Goal: Transaction & Acquisition: Purchase product/service

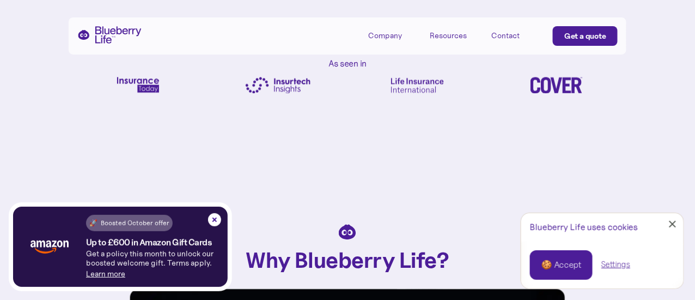
scroll to position [490, 0]
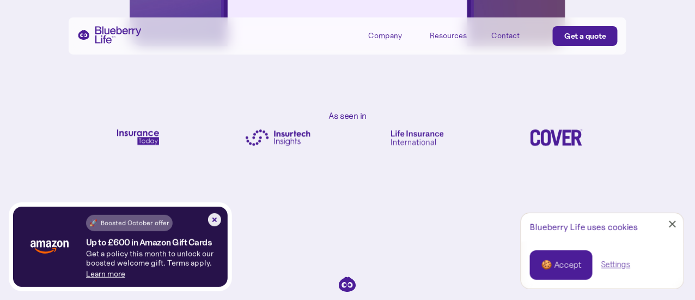
click at [215, 219] on img at bounding box center [214, 219] width 13 height 13
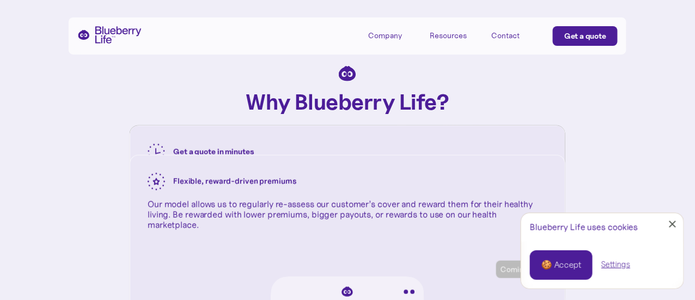
scroll to position [1362, 0]
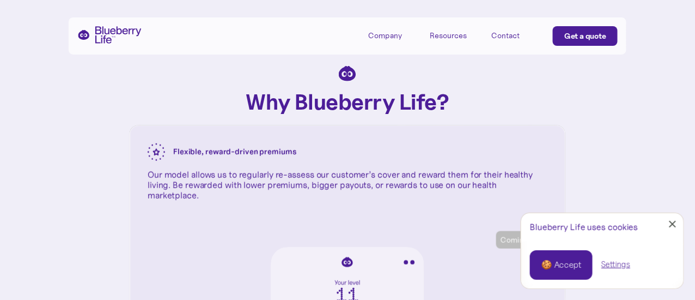
click at [676, 221] on div at bounding box center [673, 224] width 7 height 7
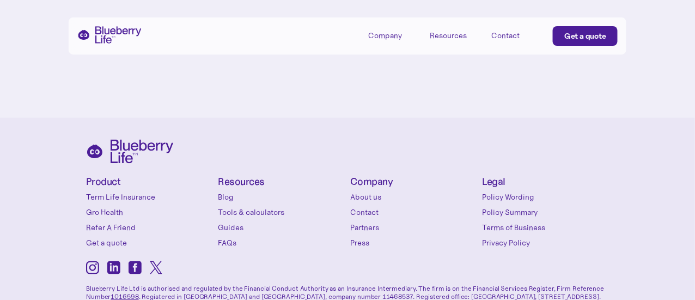
scroll to position [4577, 0]
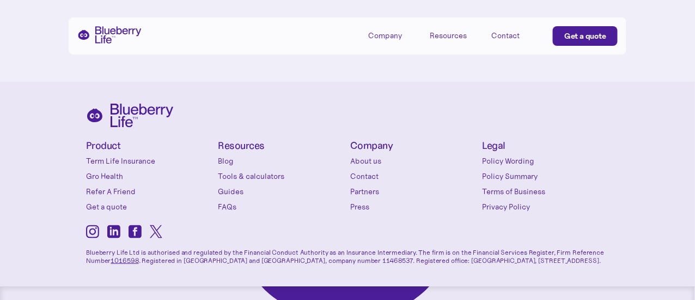
click at [591, 31] on div "Get a quote" at bounding box center [586, 36] width 42 height 11
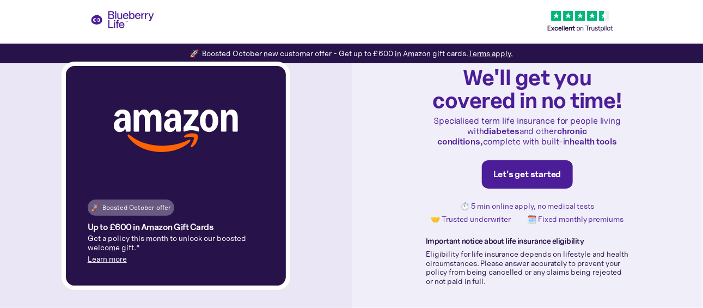
click at [521, 174] on div "Let's get started" at bounding box center [528, 174] width 68 height 11
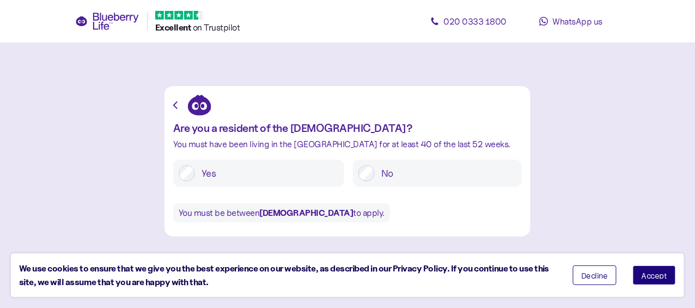
click at [211, 171] on label "Yes" at bounding box center [267, 173] width 144 height 16
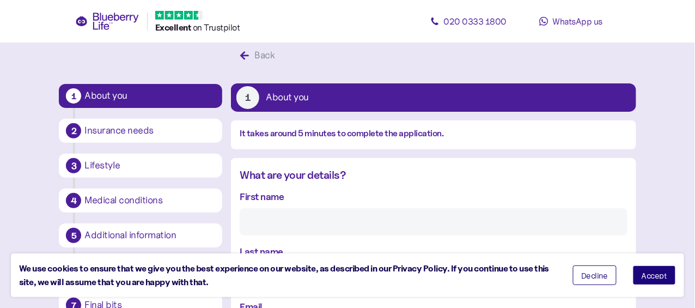
scroll to position [75, 0]
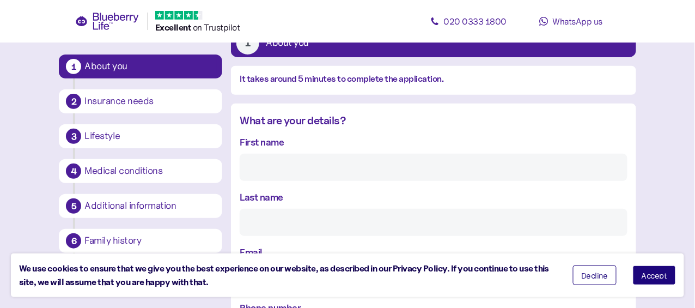
click at [290, 137] on div "First name" at bounding box center [433, 158] width 387 height 46
click at [274, 164] on input "First name" at bounding box center [433, 167] width 387 height 27
type input "SAJI"
type input "DEVASIA"
type input "**********"
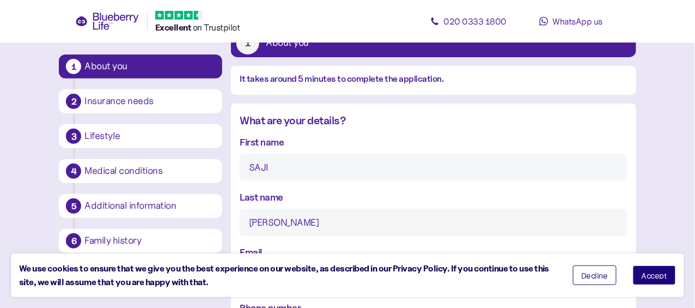
type input "**********"
type input "*******"
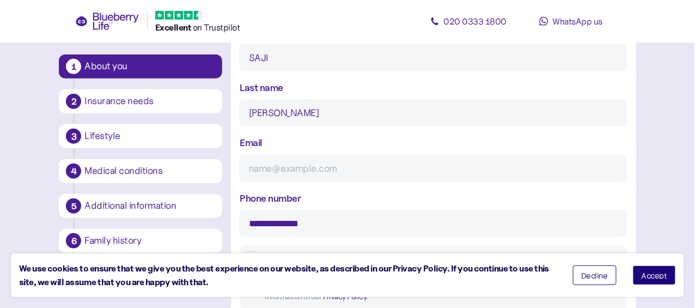
click at [349, 171] on input "Email" at bounding box center [433, 168] width 387 height 27
type input "sajipdeva@gmail.com"
click at [355, 223] on input "**********" at bounding box center [433, 223] width 387 height 27
type input "**********"
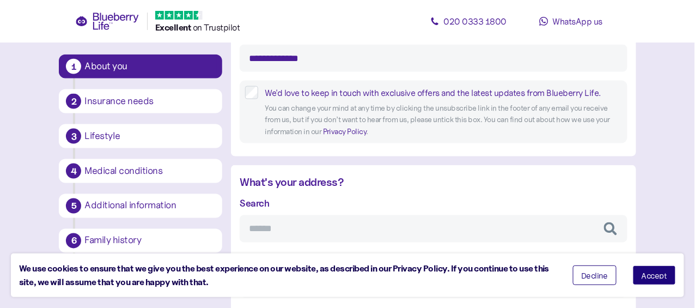
scroll to position [402, 0]
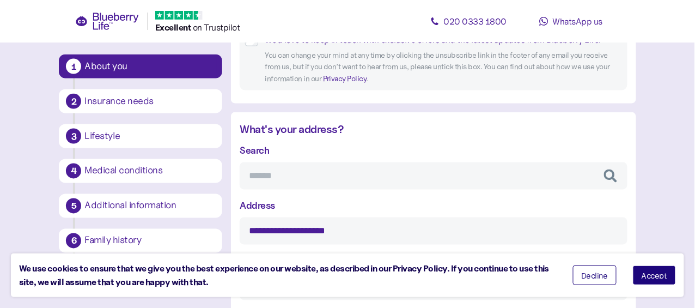
click at [296, 181] on input "Search" at bounding box center [433, 175] width 387 height 27
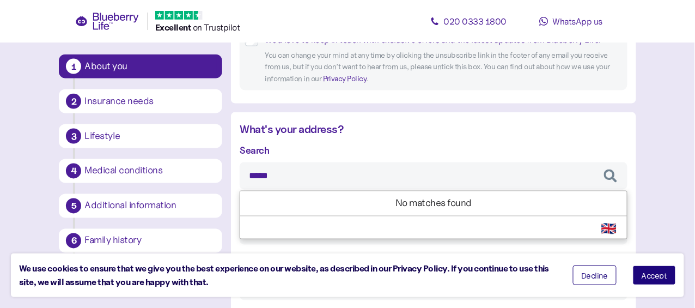
type input "******"
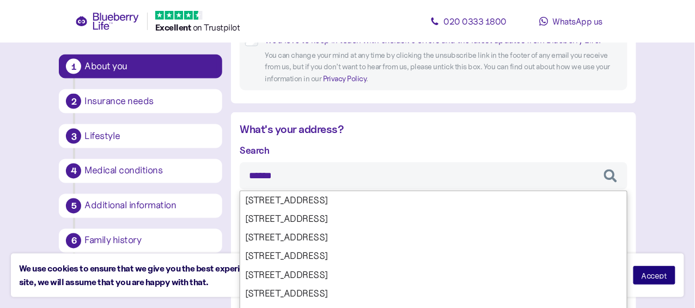
click at [307, 218] on div "Search ****** 29 Sussex Place, Bristol, BS2 7 Sussex Place, Bristol, BS2 11 Sus…" at bounding box center [433, 304] width 387 height 323
type input "**********"
type input "****"
type input "*******"
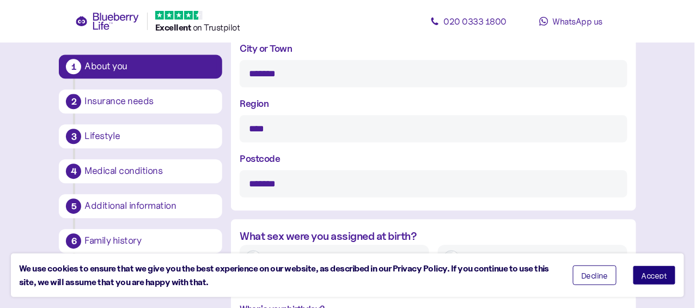
scroll to position [783, 0]
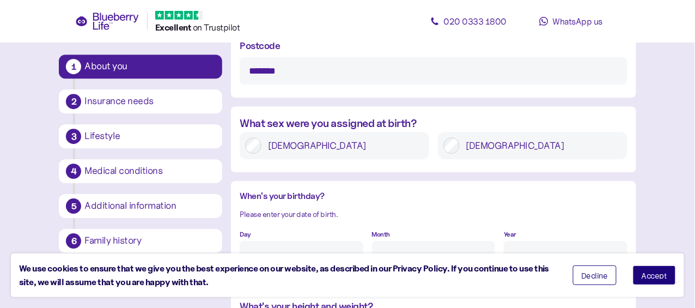
type input "******"
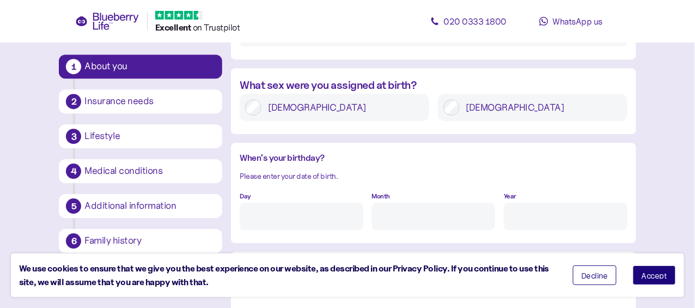
scroll to position [838, 0]
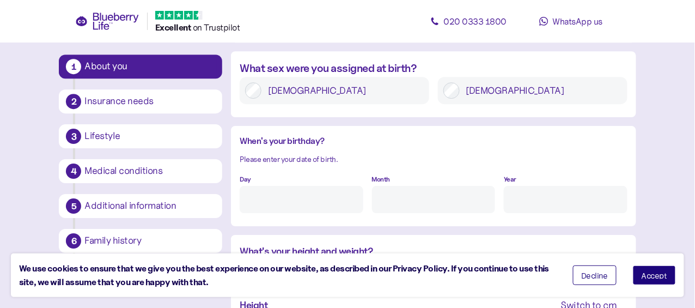
click at [276, 176] on div "Day" at bounding box center [301, 192] width 123 height 42
click at [270, 203] on input "Day" at bounding box center [301, 199] width 123 height 27
type input "18"
click at [406, 210] on input "Month" at bounding box center [433, 199] width 123 height 27
type input "2"
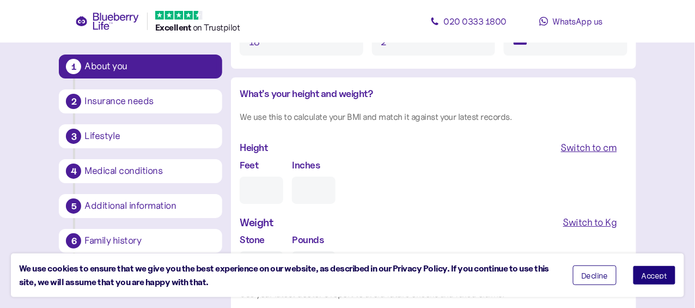
scroll to position [1056, 0]
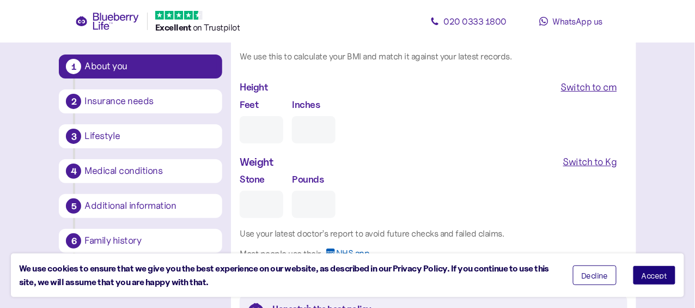
type input "****"
click at [253, 127] on input "Feet" at bounding box center [262, 129] width 44 height 27
click at [587, 89] on div "Switch to cm" at bounding box center [589, 87] width 56 height 15
click at [602, 166] on div "Switch to Kg" at bounding box center [590, 161] width 54 height 15
click at [310, 140] on input "cm" at bounding box center [286, 129] width 93 height 27
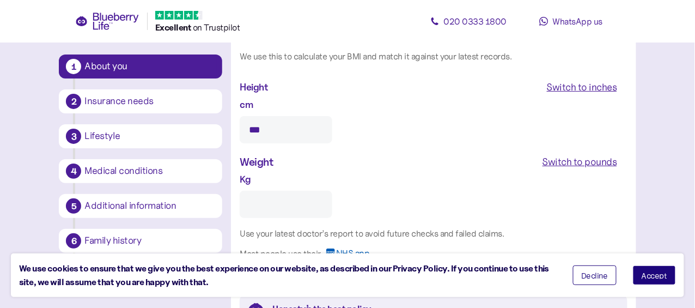
type input "***"
type input "*"
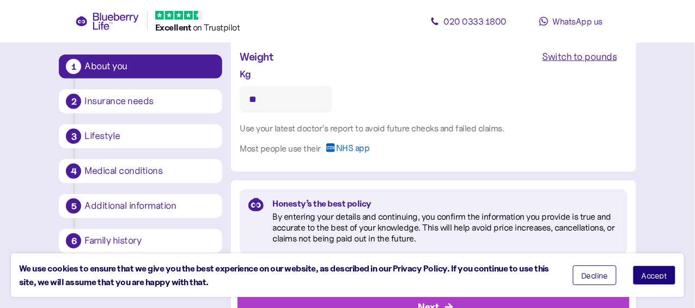
scroll to position [1206, 0]
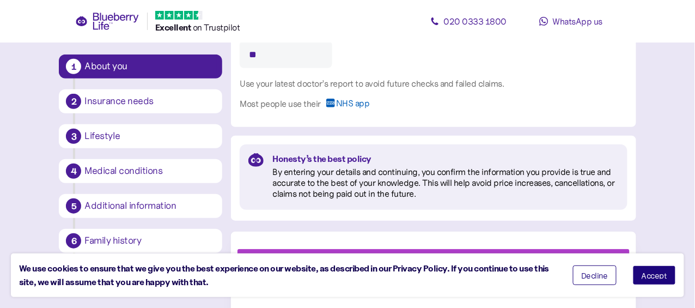
type input "**"
click at [599, 276] on span "Decline" at bounding box center [595, 275] width 27 height 8
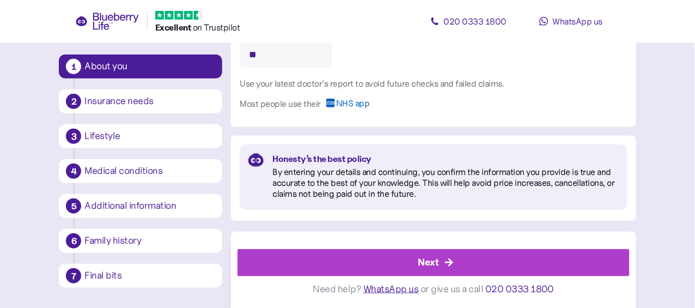
click at [463, 259] on div "Next" at bounding box center [435, 263] width 367 height 26
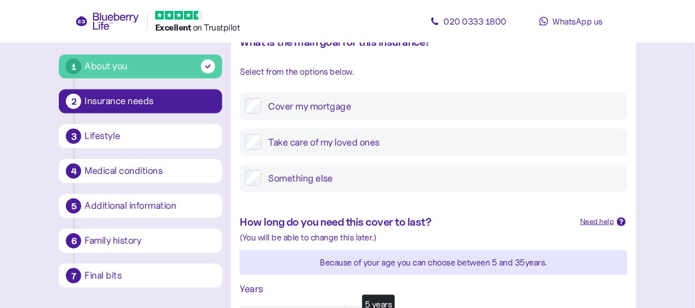
scroll to position [217, 0]
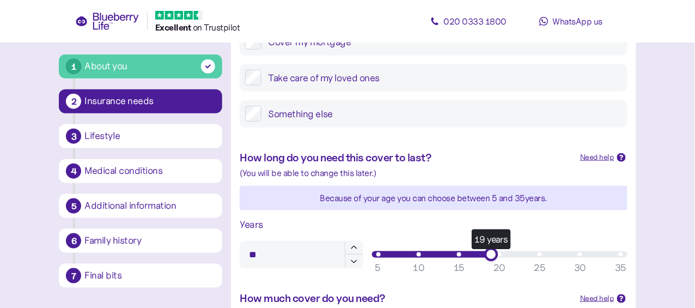
type input "**"
drag, startPoint x: 378, startPoint y: 254, endPoint x: 497, endPoint y: 259, distance: 119.4
click at [497, 259] on div "20 years" at bounding box center [500, 254] width 14 height 14
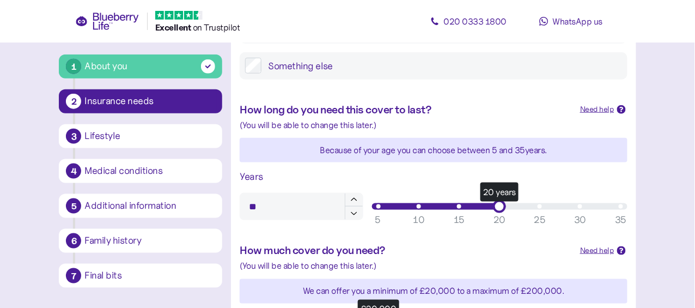
scroll to position [327, 0]
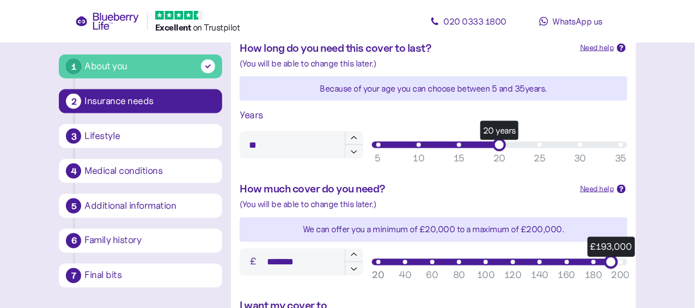
type input "*******"
drag, startPoint x: 382, startPoint y: 264, endPoint x: 639, endPoint y: 271, distance: 257.3
click at [639, 271] on div "1 About you 2 Insurance needs 3 Lifestyle 4 Medical conditions 5 Additional inf…" at bounding box center [347, 159] width 595 height 845
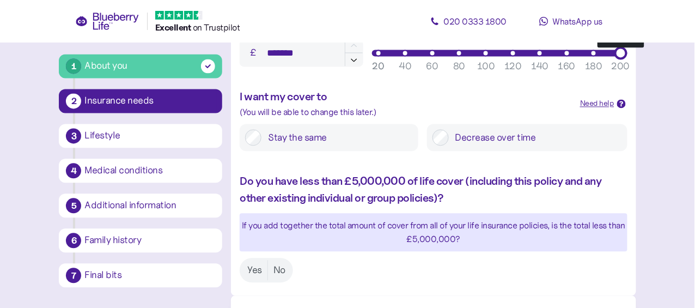
scroll to position [545, 0]
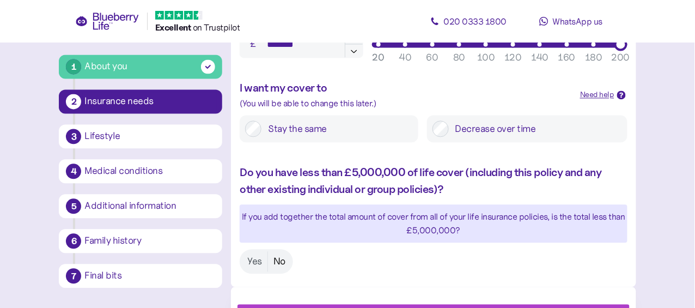
click at [278, 264] on label "No" at bounding box center [279, 261] width 23 height 20
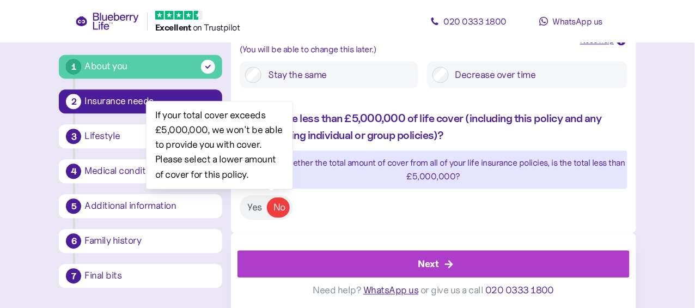
scroll to position [600, 0]
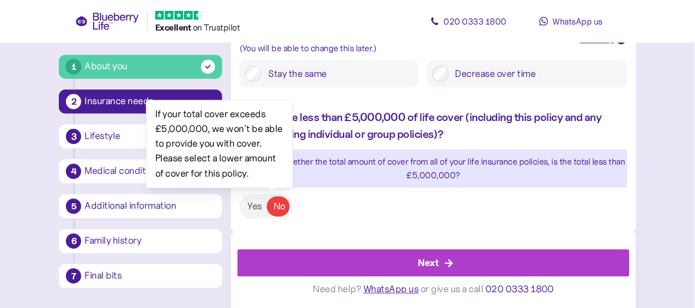
click at [441, 257] on div "Next" at bounding box center [435, 263] width 367 height 26
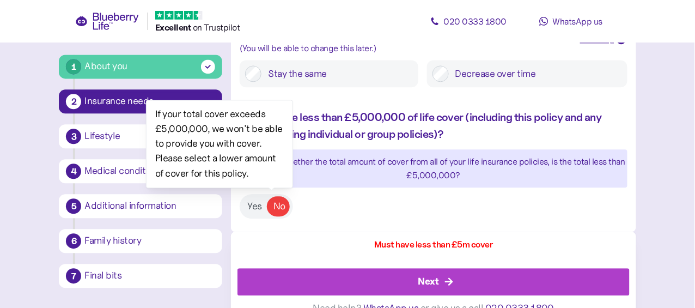
click at [438, 277] on div "Next" at bounding box center [429, 281] width 21 height 15
click at [253, 205] on label "Yes" at bounding box center [255, 206] width 26 height 20
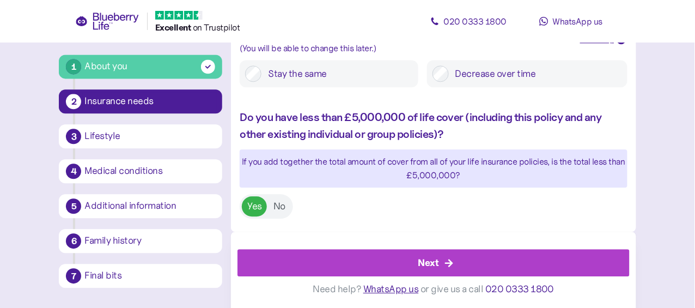
click at [458, 257] on div "Next" at bounding box center [435, 263] width 367 height 26
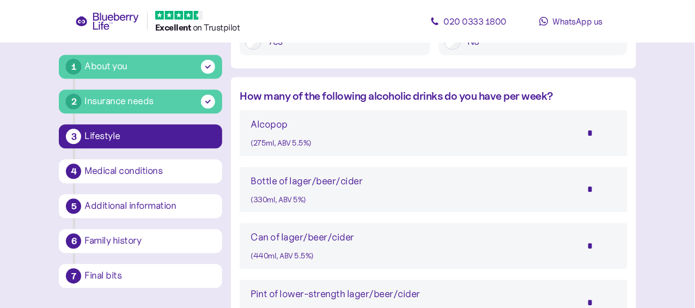
scroll to position [599, 0]
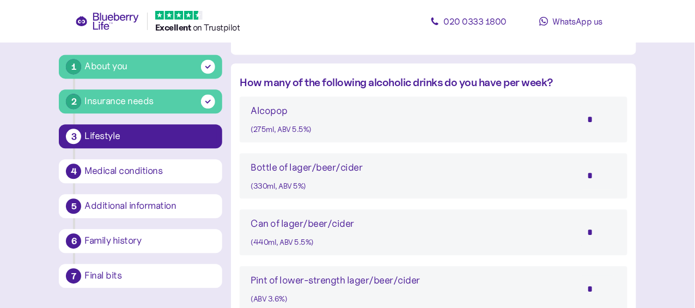
click at [299, 226] on div "Can of lager/beer/cider" at bounding box center [303, 223] width 104 height 15
click at [587, 234] on input "*" at bounding box center [598, 232] width 38 height 27
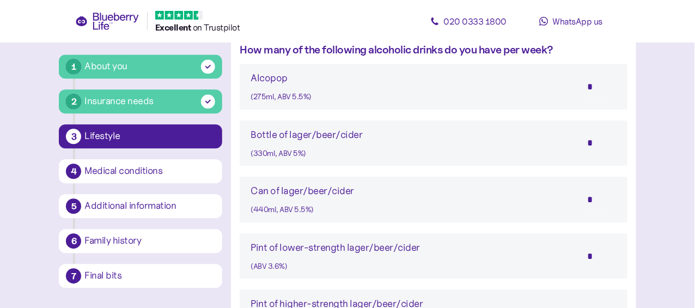
scroll to position [579, 0]
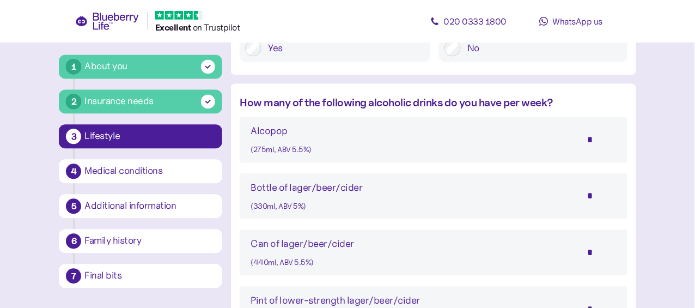
click at [596, 195] on input "*" at bounding box center [598, 195] width 38 height 27
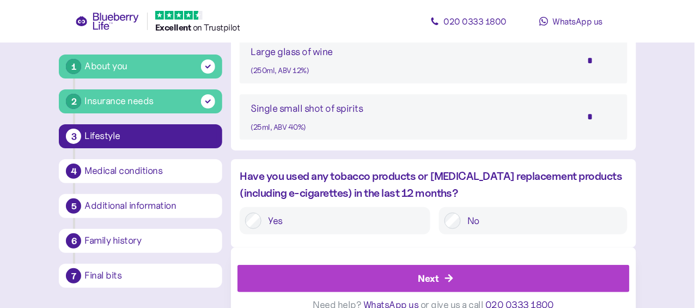
scroll to position [1069, 0]
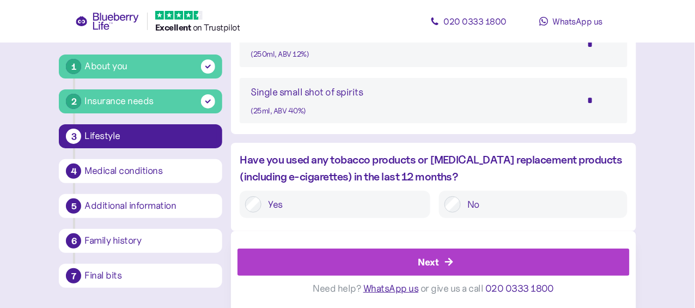
type input "*"
click at [462, 259] on div "Next" at bounding box center [435, 262] width 367 height 26
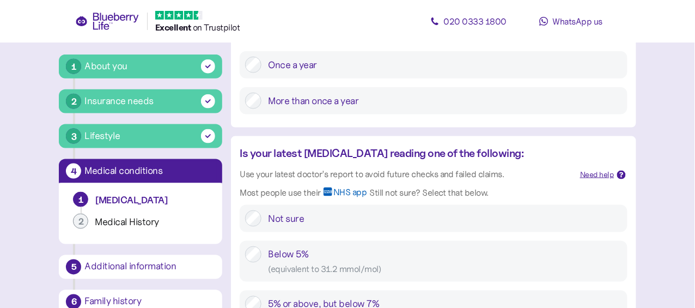
scroll to position [327, 0]
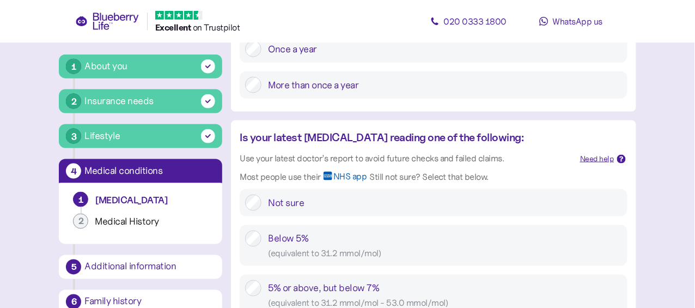
click at [519, 140] on div "Is your latest HbA1c reading one of the following:" at bounding box center [406, 137] width 332 height 17
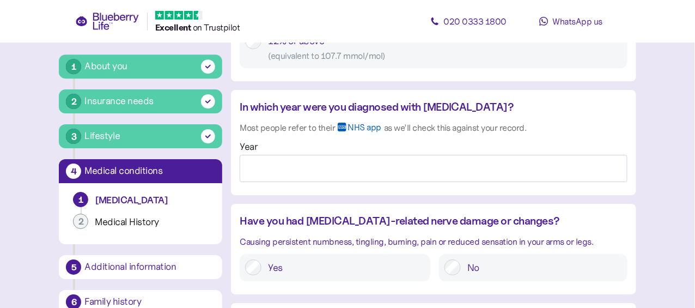
scroll to position [871, 0]
click at [557, 107] on div "In which year were you diagnosed with diabetes?" at bounding box center [433, 107] width 387 height 17
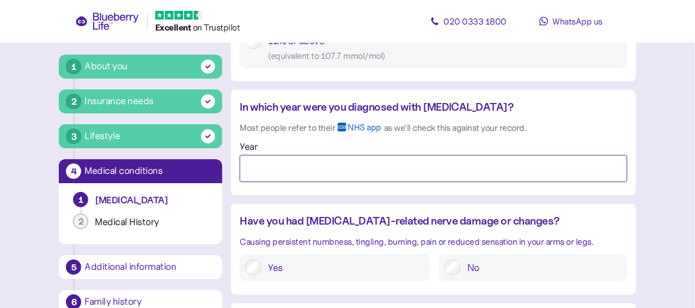
click at [274, 174] on input "Year" at bounding box center [433, 168] width 387 height 27
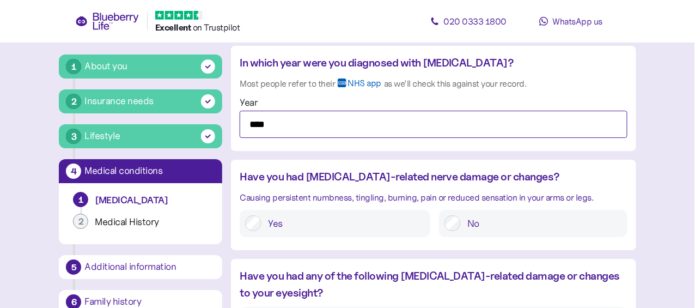
scroll to position [926, 0]
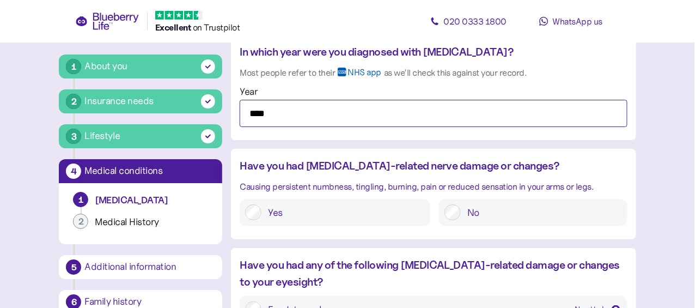
type input "****"
click at [547, 77] on div "Most people refer to their NHS app as we’ll check this against your record." at bounding box center [433, 75] width 387 height 19
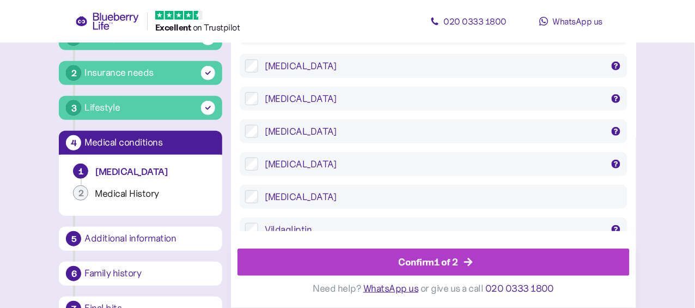
scroll to position [2304, 0]
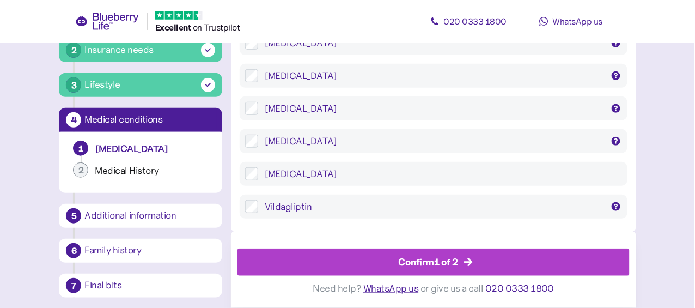
click at [427, 259] on div "Confirm 1 of 2" at bounding box center [429, 261] width 60 height 15
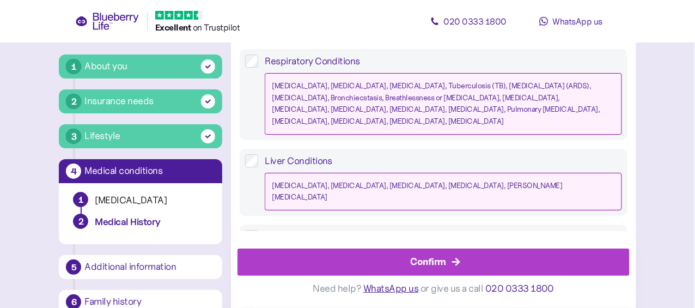
scroll to position [981, 0]
click at [441, 260] on div "Confirm" at bounding box center [429, 261] width 36 height 15
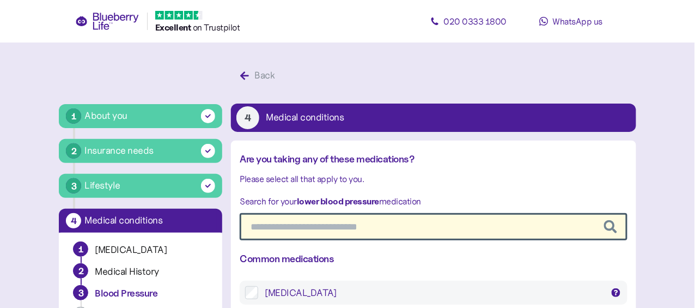
click at [391, 230] on input "text" at bounding box center [433, 226] width 387 height 27
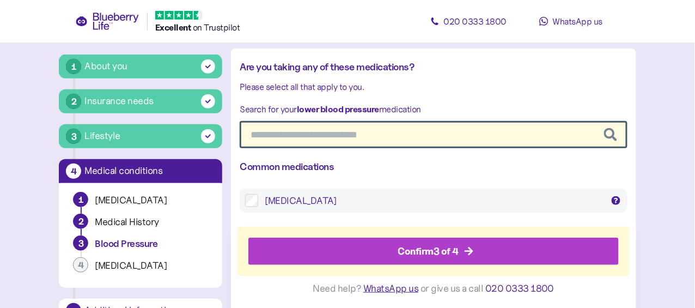
scroll to position [163, 0]
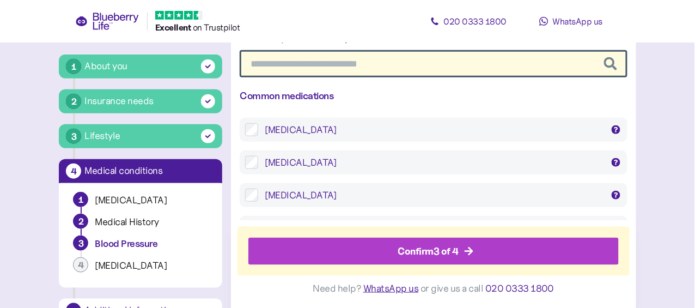
click at [448, 247] on div "Confirm 3 of 4" at bounding box center [428, 251] width 61 height 15
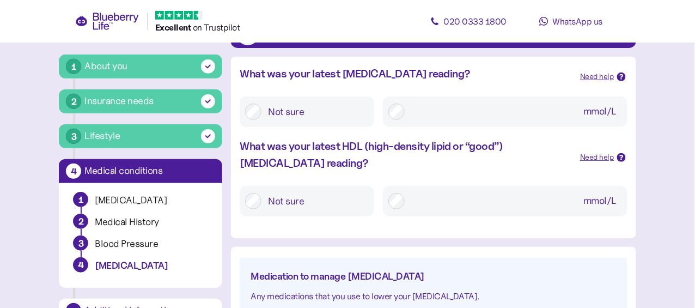
scroll to position [54, 0]
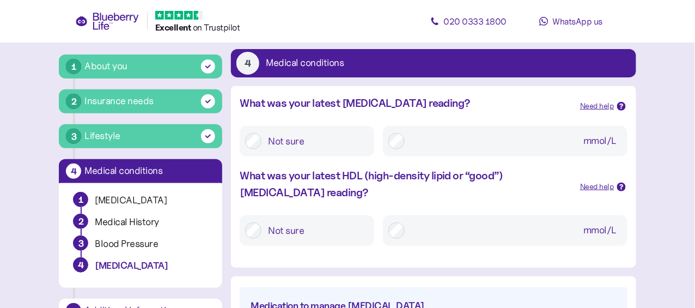
click at [428, 228] on input "mmol/L" at bounding box center [516, 231] width 211 height 20
click at [493, 134] on input "mmol/L" at bounding box center [516, 141] width 211 height 20
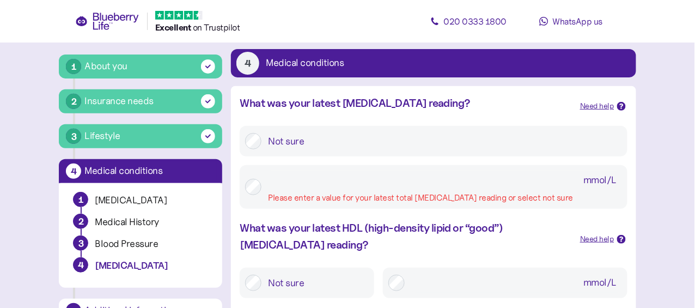
click at [393, 171] on input "mmol/L Please enter a value for your latest total cholesterol reading or select…" at bounding box center [445, 181] width 354 height 20
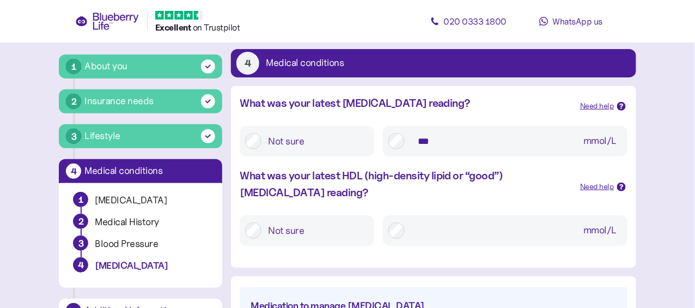
type input "***"
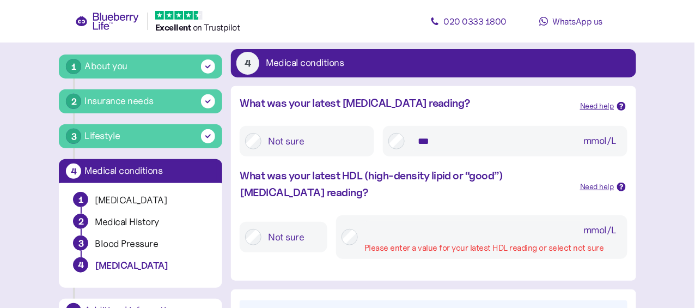
click at [426, 229] on input "mmol/L Please enter a value for your latest HDL reading or select not sure" at bounding box center [493, 231] width 257 height 20
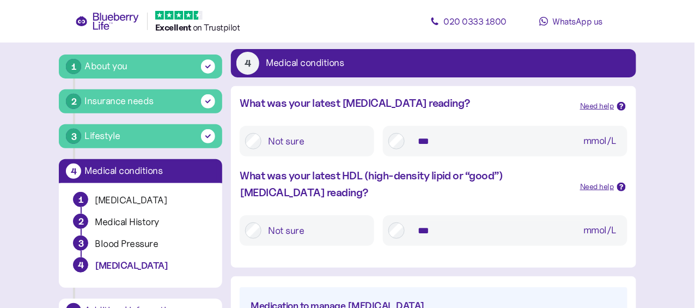
type input "***"
click at [598, 187] on div "Need help" at bounding box center [597, 187] width 34 height 12
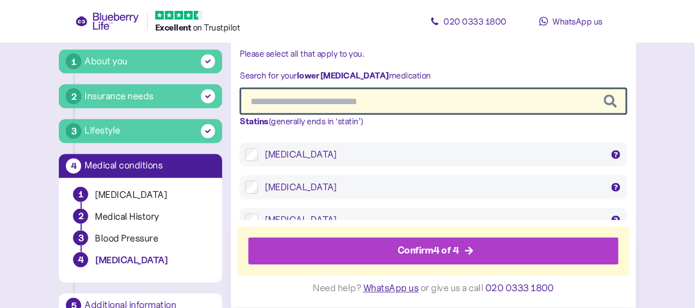
scroll to position [525, 0]
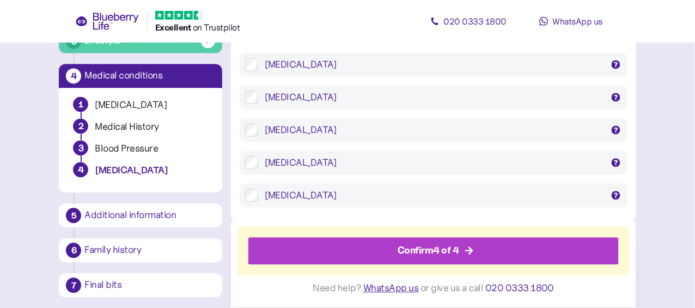
click at [441, 253] on div "Confirm 4 of 4" at bounding box center [429, 251] width 62 height 15
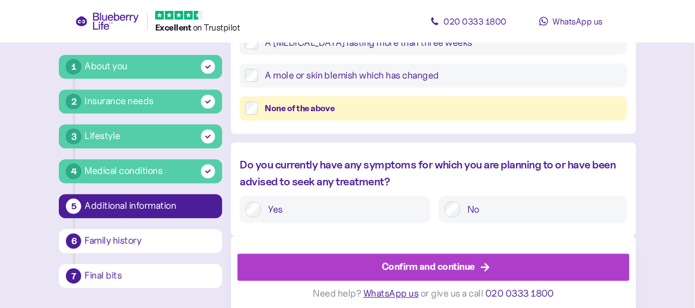
scroll to position [589, 0]
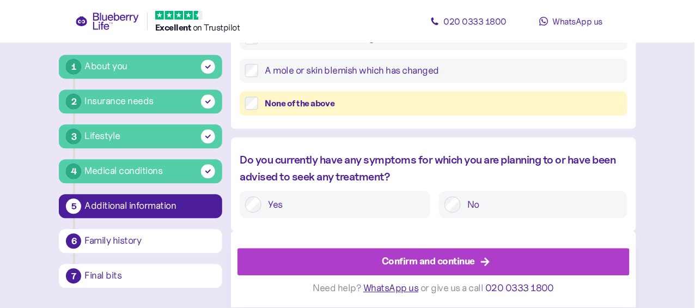
click at [439, 262] on div "Confirm and continue" at bounding box center [428, 261] width 93 height 15
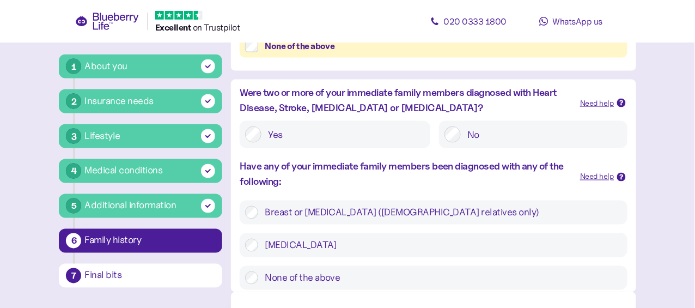
scroll to position [435, 0]
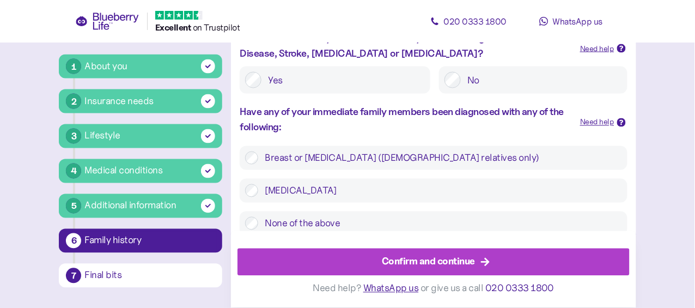
drag, startPoint x: 447, startPoint y: 259, endPoint x: 439, endPoint y: 260, distance: 7.7
click at [446, 258] on div "Confirm and continue" at bounding box center [428, 261] width 93 height 15
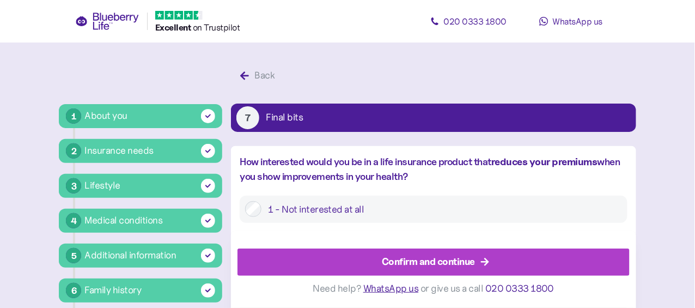
click at [447, 203] on label "1 - Not interested at all" at bounding box center [442, 209] width 360 height 16
drag, startPoint x: 275, startPoint y: 209, endPoint x: 289, endPoint y: 209, distance: 14.2
click at [275, 209] on label "1 - Not interested at all" at bounding box center [442, 209] width 360 height 16
click at [322, 211] on label "1 - Not interested at all" at bounding box center [442, 209] width 360 height 16
drag, startPoint x: 435, startPoint y: 192, endPoint x: 437, endPoint y: 177, distance: 15.3
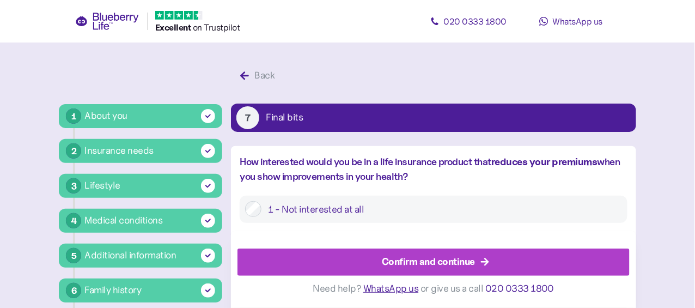
click at [436, 192] on div "How interested would you be in a life insurance product that reduces your premi…" at bounding box center [433, 266] width 405 height 223
click at [440, 171] on div "How interested would you be in a life insurance product that reduces your premi…" at bounding box center [433, 170] width 387 height 30
click at [294, 167] on div "How interested would you be in a life insurance product that reduces your premi…" at bounding box center [433, 170] width 387 height 30
click at [258, 114] on div "7" at bounding box center [247, 117] width 23 height 23
click at [242, 76] on icon "button" at bounding box center [244, 75] width 8 height 8
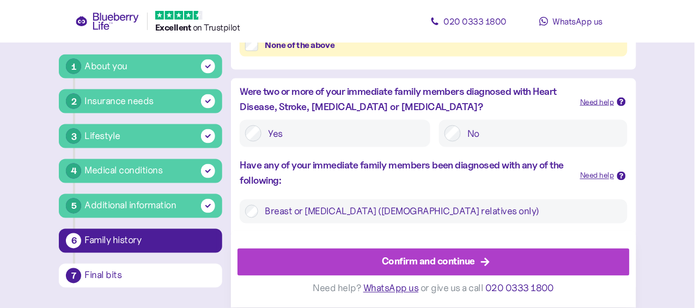
scroll to position [441, 0]
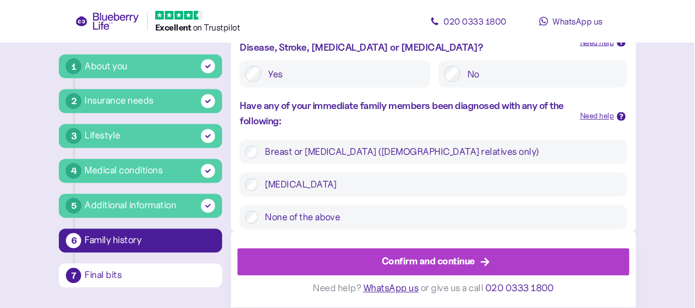
click at [428, 265] on div "Confirm and continue" at bounding box center [428, 261] width 93 height 15
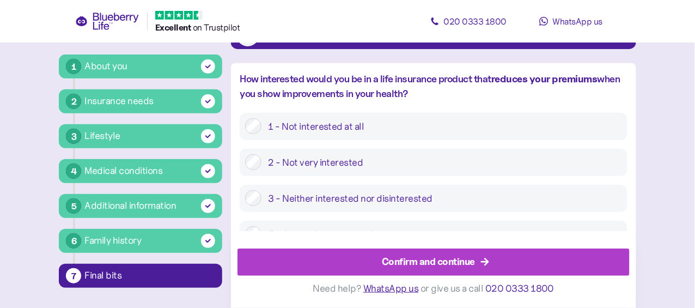
scroll to position [154, 0]
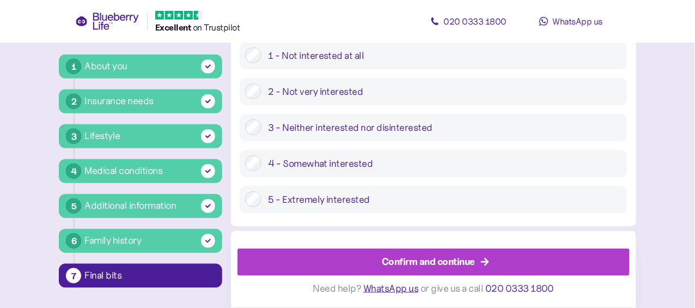
click at [424, 266] on div "Confirm and continue" at bounding box center [428, 261] width 93 height 15
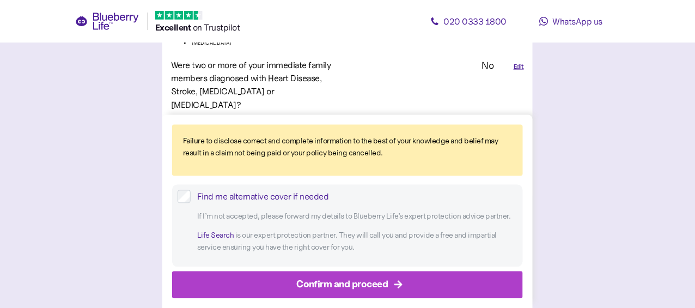
scroll to position [2642, 0]
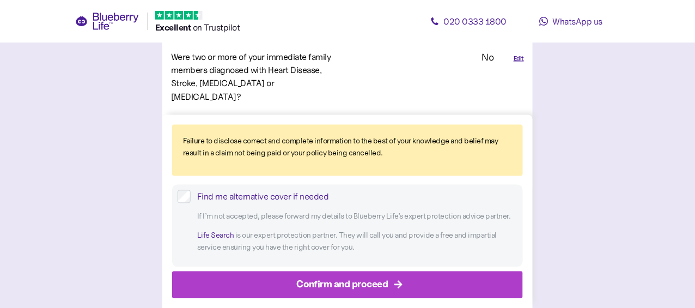
click at [357, 281] on div "Confirm and proceed" at bounding box center [342, 284] width 92 height 15
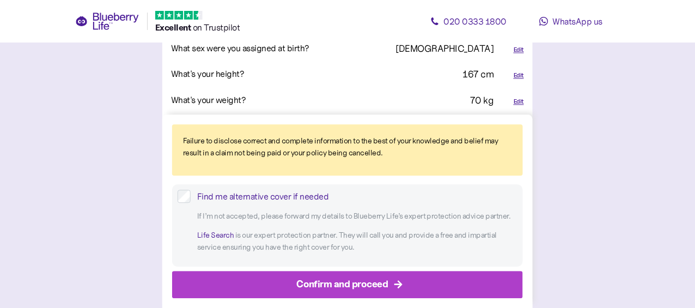
scroll to position [654, 0]
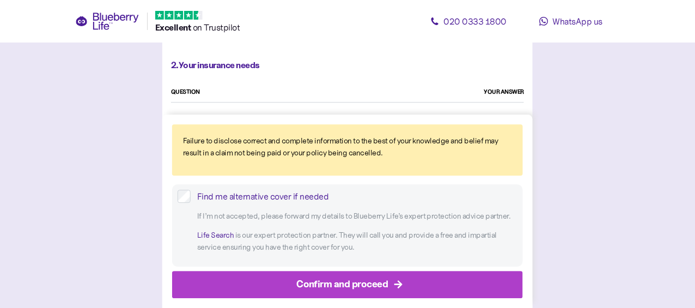
click at [350, 282] on div "Confirm and proceed" at bounding box center [342, 284] width 92 height 15
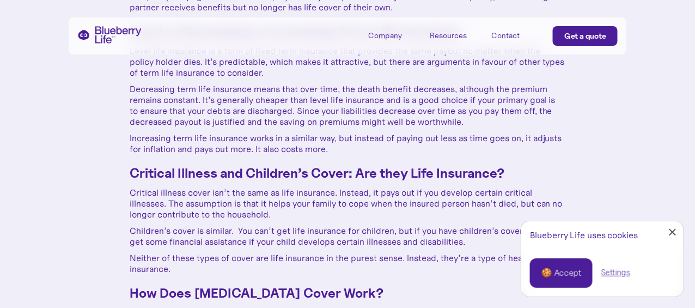
scroll to position [871, 0]
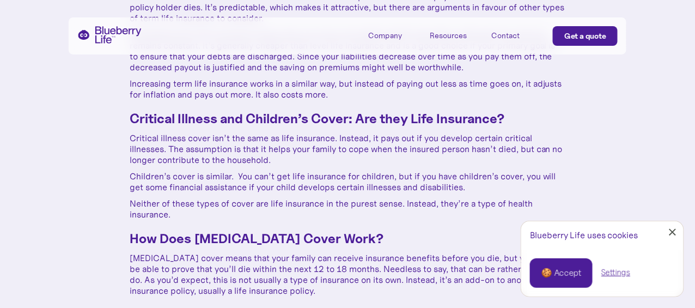
click at [676, 232] on link "Close Cookie Popup" at bounding box center [673, 232] width 22 height 22
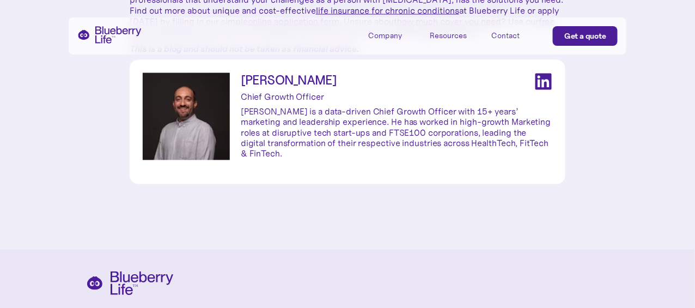
scroll to position [1689, 0]
